Goal: Navigation & Orientation: Find specific page/section

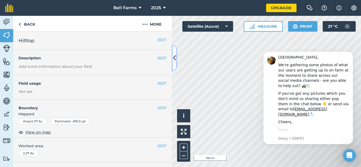
click at [175, 64] on button at bounding box center [174, 58] width 5 height 26
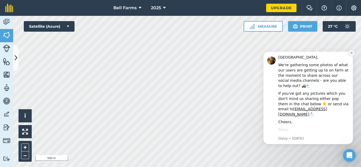
click at [350, 54] on icon "Dismiss notification" at bounding box center [351, 53] width 3 height 3
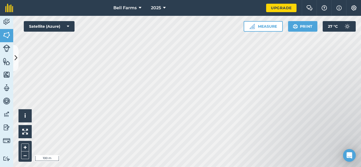
click at [196, 12] on div "Bell Farms 2025 Upgrade Farm Chat Help Info Settings Map printing is not availa…" at bounding box center [180, 83] width 361 height 167
click at [15, 60] on icon at bounding box center [16, 57] width 3 height 9
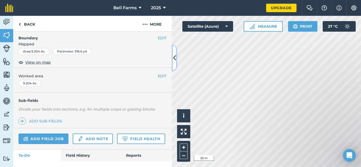
scroll to position [81, 0]
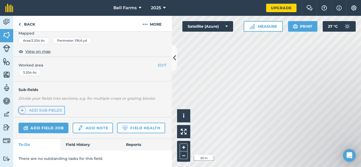
click at [55, 111] on link "Add sub-fields" at bounding box center [42, 110] width 46 height 7
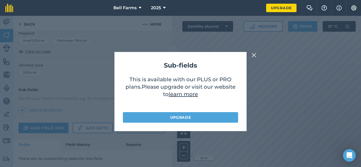
click at [253, 54] on img at bounding box center [254, 55] width 5 height 6
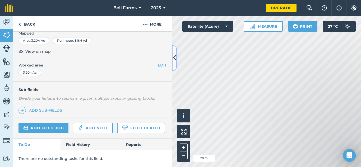
click at [176, 53] on icon at bounding box center [174, 57] width 3 height 9
